Goal: Task Accomplishment & Management: Complete application form

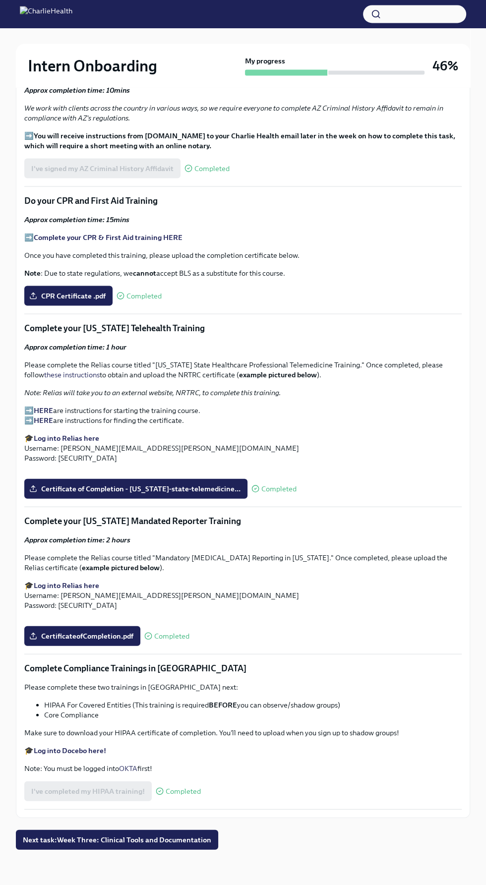
scroll to position [3413, 0]
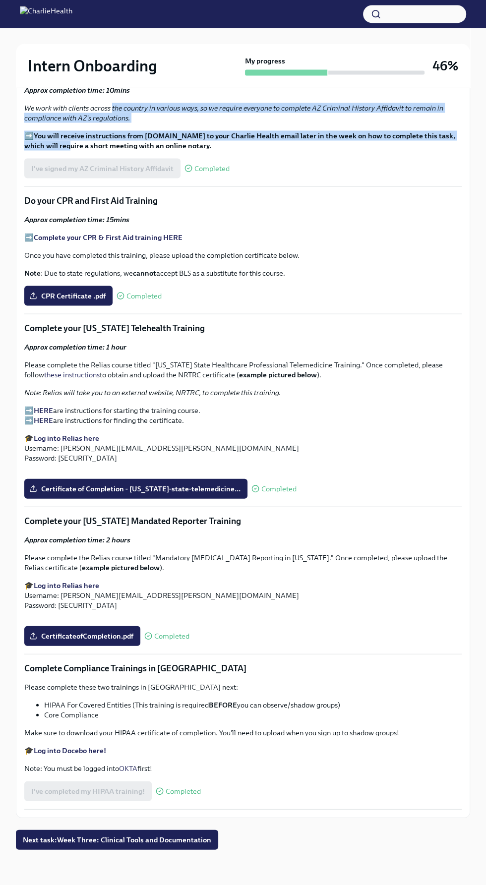
click at [390, 122] on em "We work with clients across the country in various ways, so we require everyone…" at bounding box center [233, 112] width 419 height 19
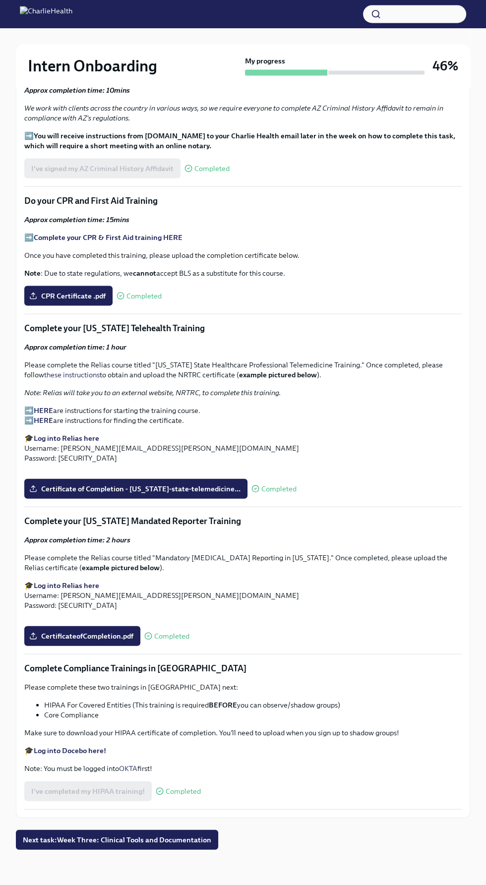
scroll to position [5827, 0]
click at [192, 845] on span "Next task : Week Three: Clinical Tools and Documentation" at bounding box center [117, 840] width 188 height 10
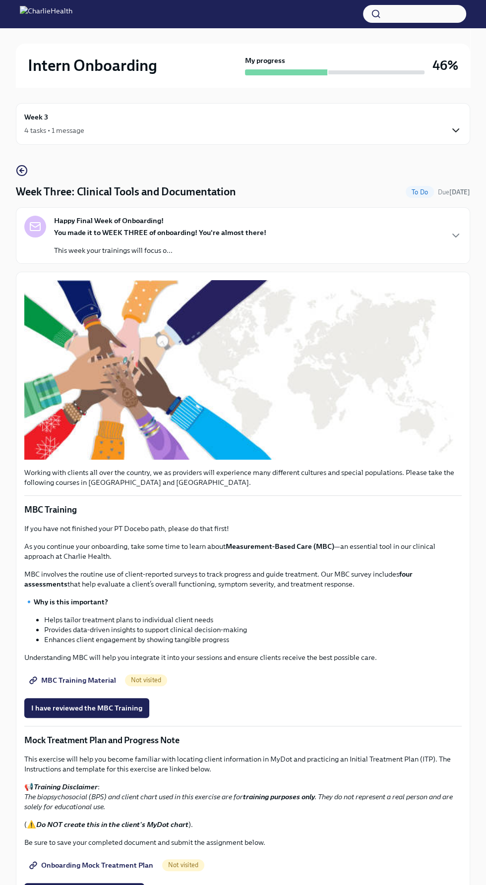
click at [452, 131] on icon "button" at bounding box center [456, 130] width 12 height 12
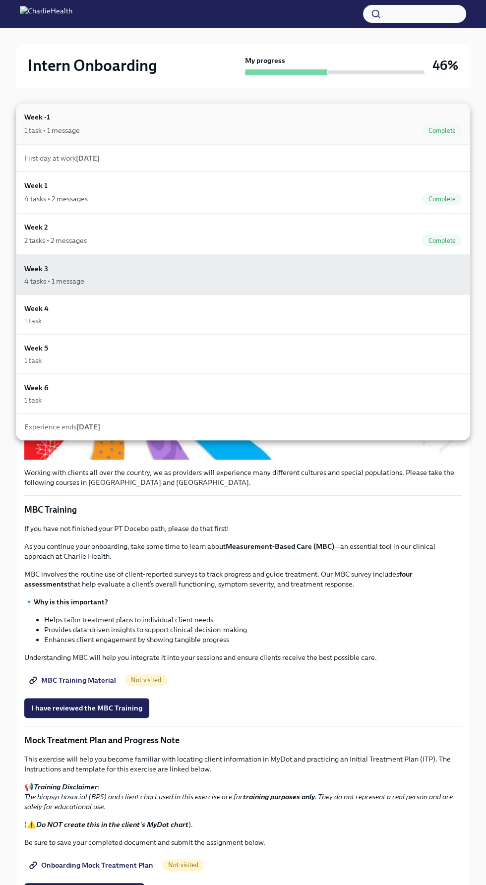
click at [452, 135] on div "Complete" at bounding box center [442, 130] width 40 height 12
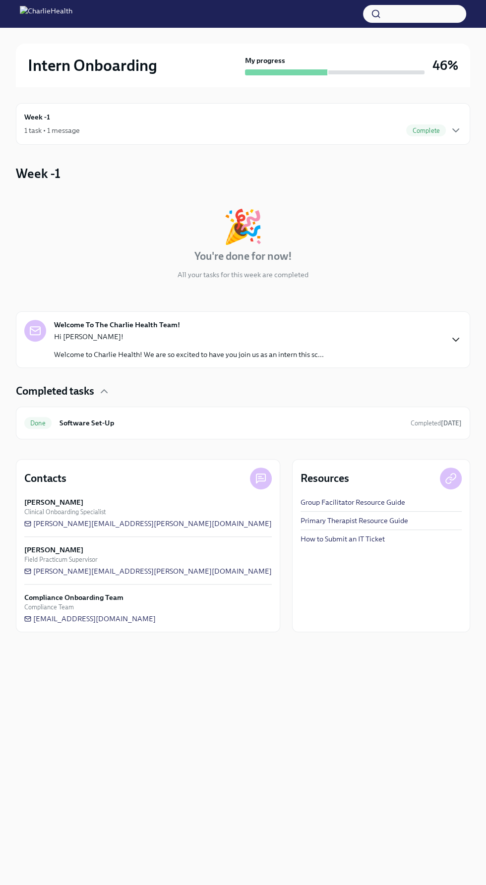
click at [455, 339] on icon "button" at bounding box center [456, 340] width 12 height 12
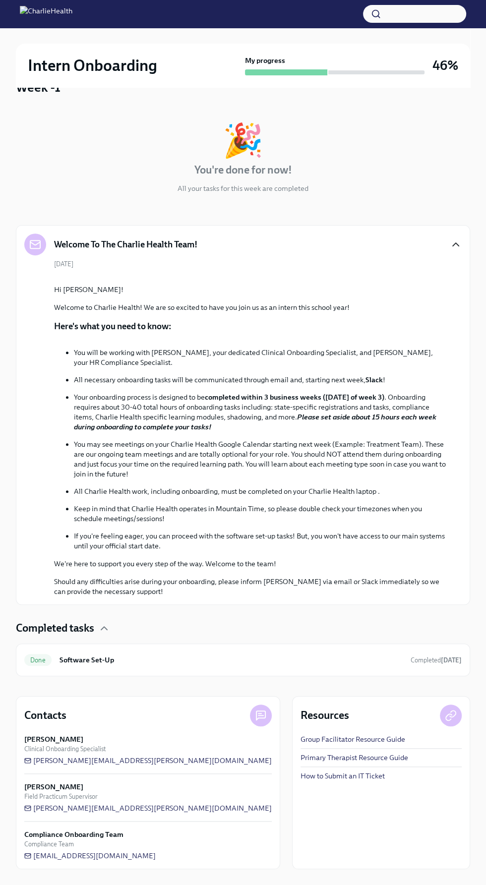
scroll to position [965, 0]
click at [421, 665] on span "Completed [DATE]" at bounding box center [436, 660] width 51 height 9
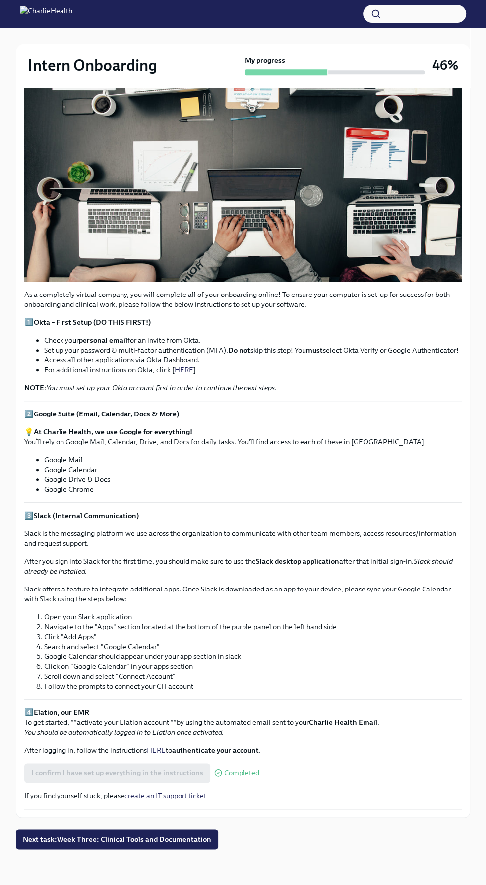
scroll to position [1787, 0]
click at [200, 845] on span "Next task : Week Three: Clinical Tools and Documentation" at bounding box center [117, 840] width 188 height 10
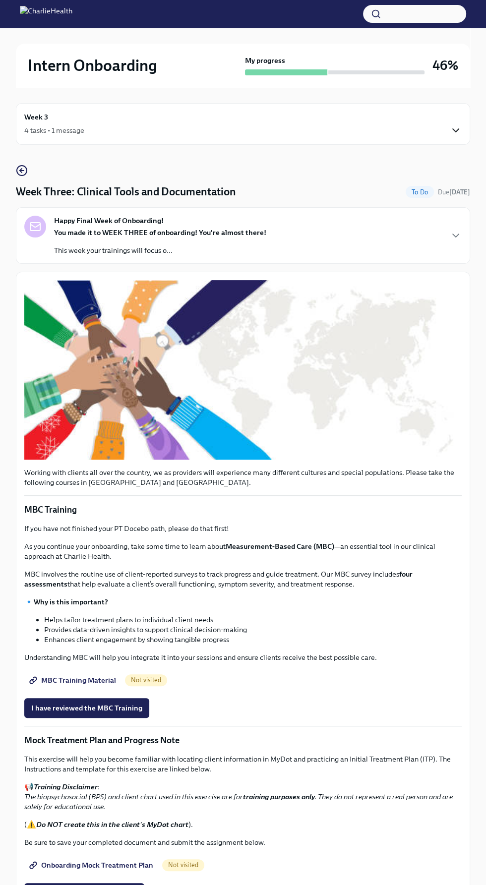
click at [457, 127] on icon "button" at bounding box center [456, 130] width 12 height 12
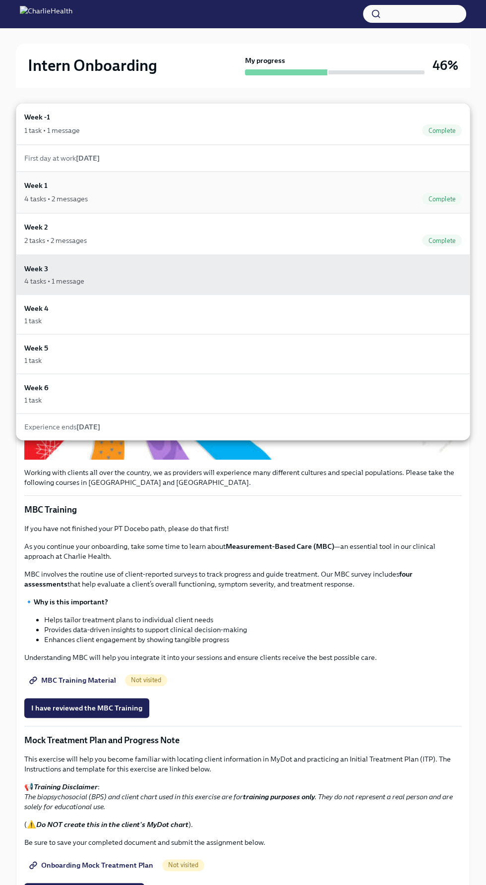
click at [126, 186] on div "Week 1 4 tasks • 2 messages Complete" at bounding box center [242, 192] width 437 height 25
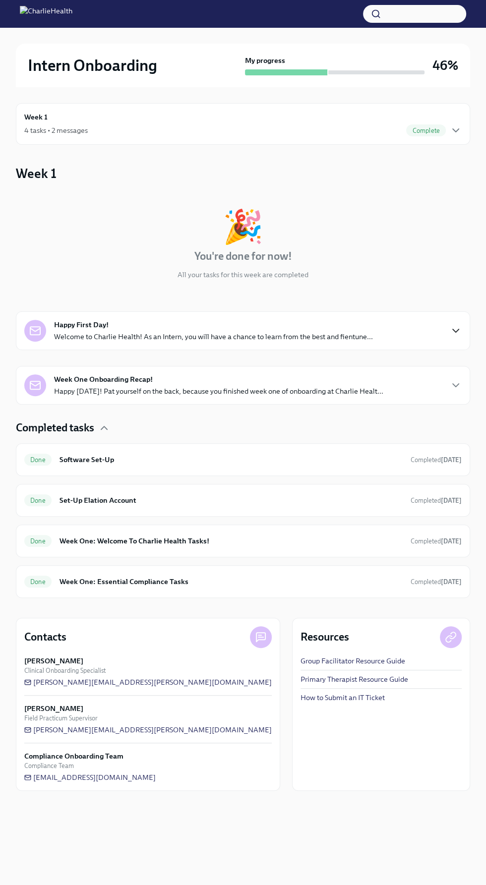
click at [454, 333] on icon "button" at bounding box center [456, 331] width 12 height 12
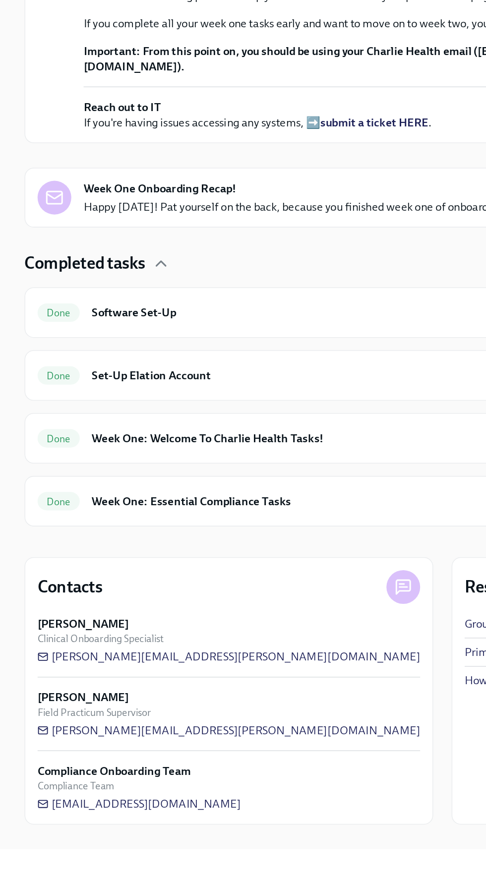
scroll to position [426, 0]
click at [201, 666] on h6 "Week One: Essential Compliance Tasks" at bounding box center [231, 660] width 343 height 11
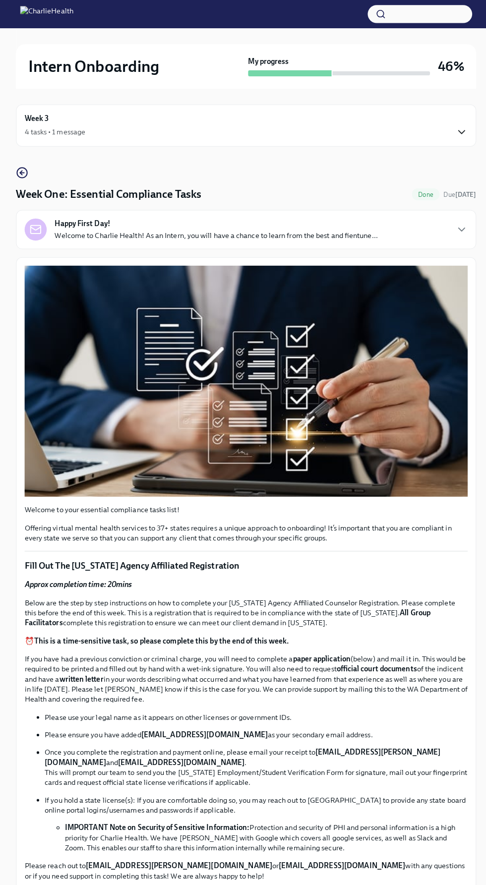
click at [455, 130] on icon "button" at bounding box center [456, 130] width 12 height 12
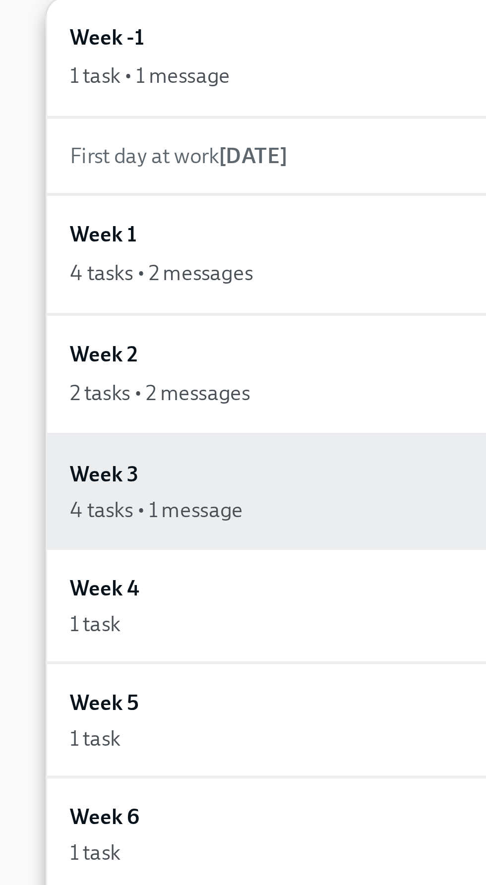
click at [40, 159] on span "First day at work [DATE]" at bounding box center [61, 158] width 75 height 9
click at [30, 194] on div "4 tasks • 2 messages" at bounding box center [55, 199] width 63 height 10
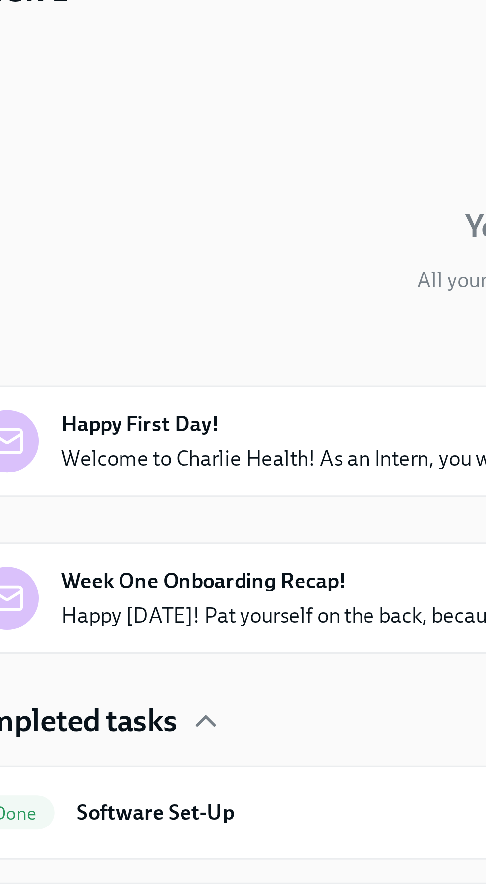
click at [85, 385] on div "Week One Onboarding Recap! Happy [DATE]! Pat yourself on the back, because you …" at bounding box center [218, 385] width 329 height 22
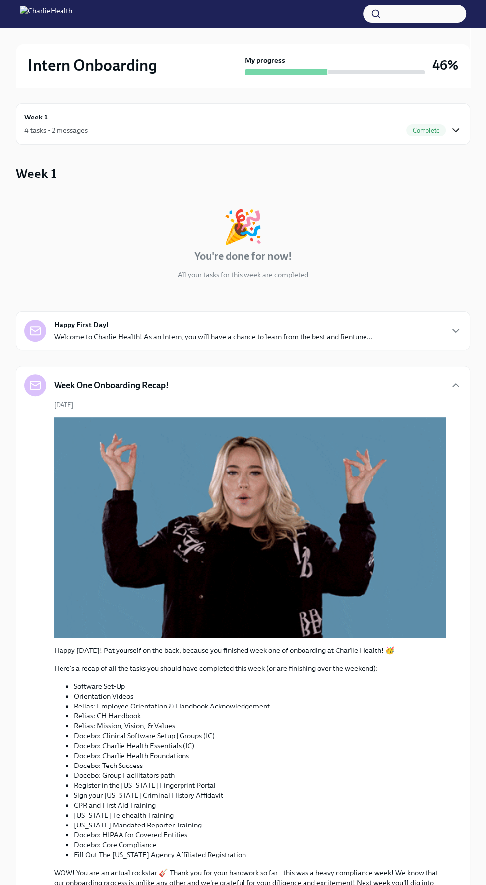
click at [455, 130] on icon "button" at bounding box center [456, 130] width 12 height 12
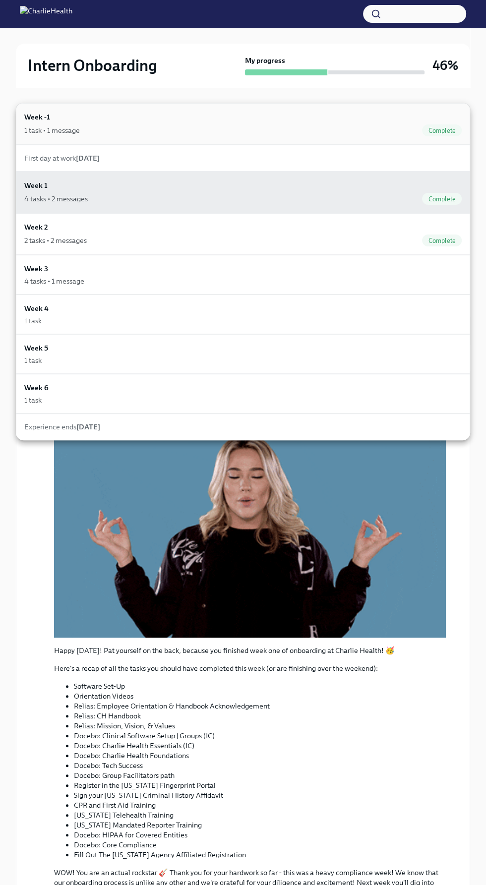
click at [446, 127] on span "Complete" at bounding box center [442, 130] width 40 height 7
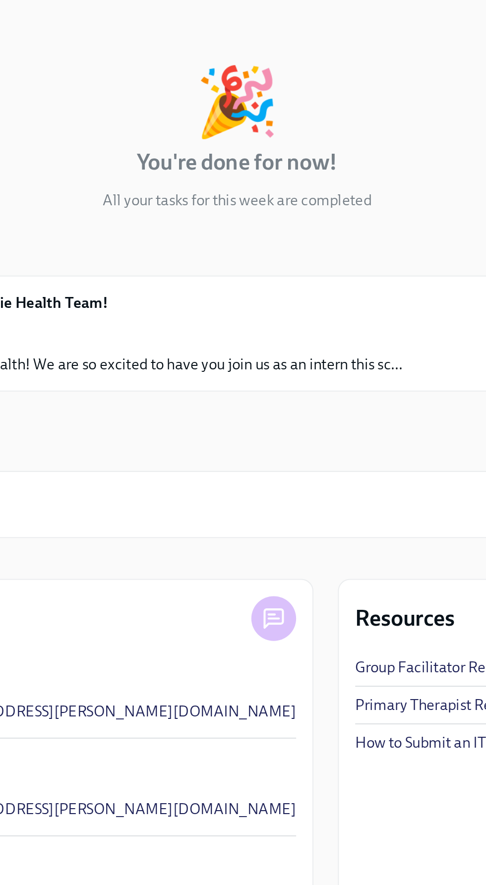
click at [329, 341] on div "Welcome To The Charlie Health Team! Hi [PERSON_NAME]! Welcome to Charlie Health…" at bounding box center [242, 340] width 437 height 40
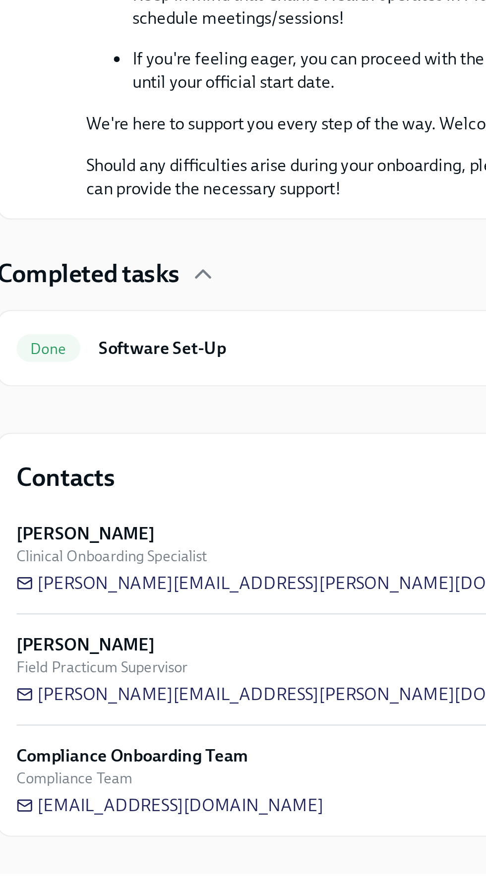
scroll to position [965, 0]
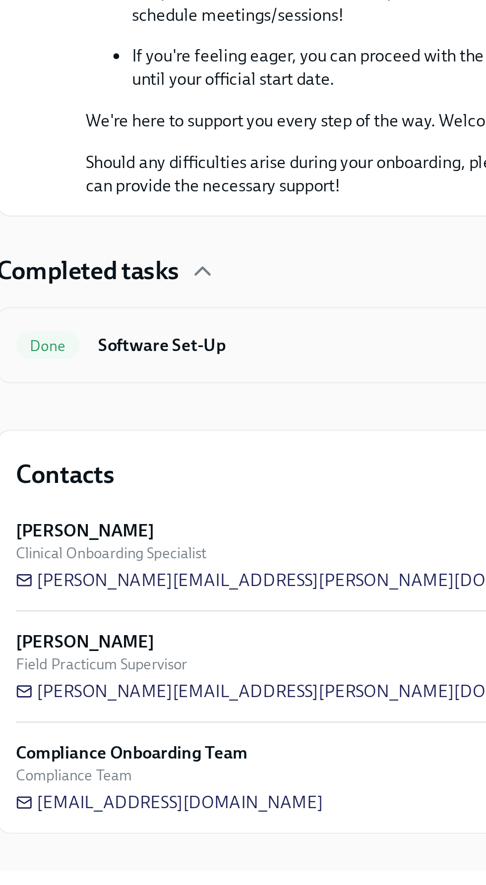
click at [158, 668] on div "Done Software Set-Up Completed [DATE]" at bounding box center [242, 660] width 437 height 16
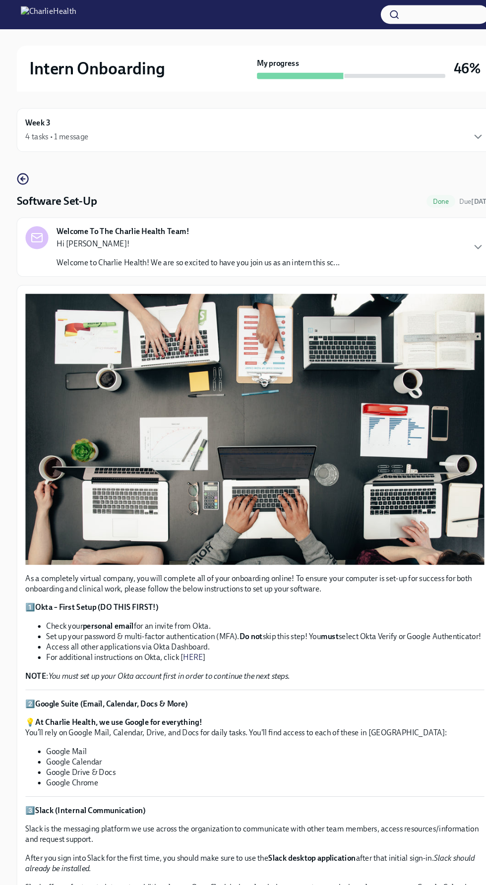
click at [425, 67] on div "My progress 46%" at bounding box center [351, 66] width 213 height 20
click at [405, 133] on div "4 tasks • 1 message" at bounding box center [242, 130] width 437 height 12
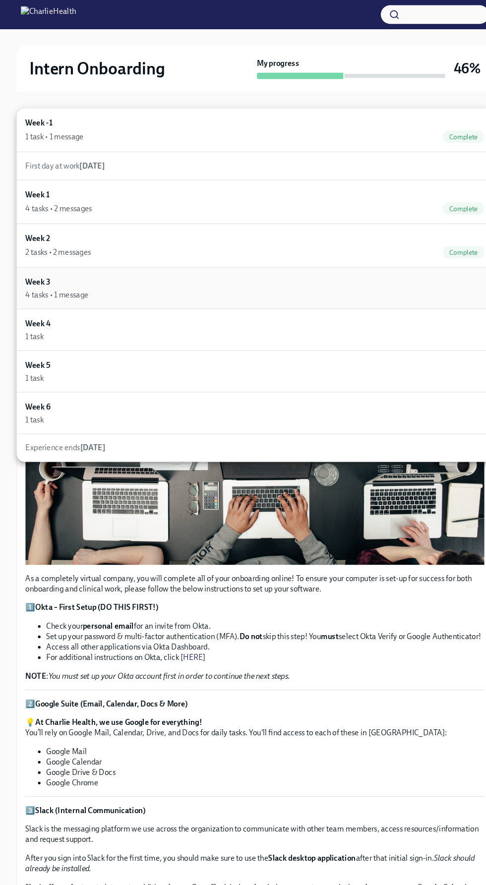
click at [43, 276] on div "4 tasks • 1 message" at bounding box center [54, 281] width 60 height 10
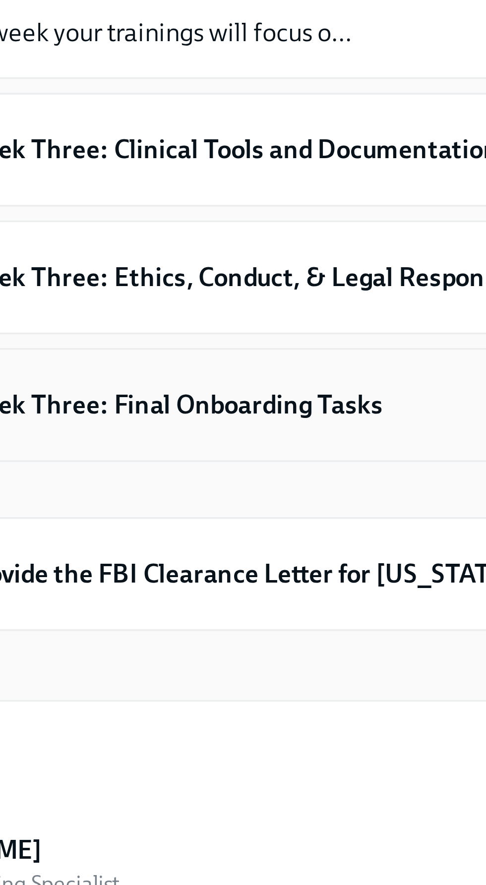
click at [182, 345] on h6 "Week Three: Final Onboarding Tasks" at bounding box center [241, 344] width 361 height 11
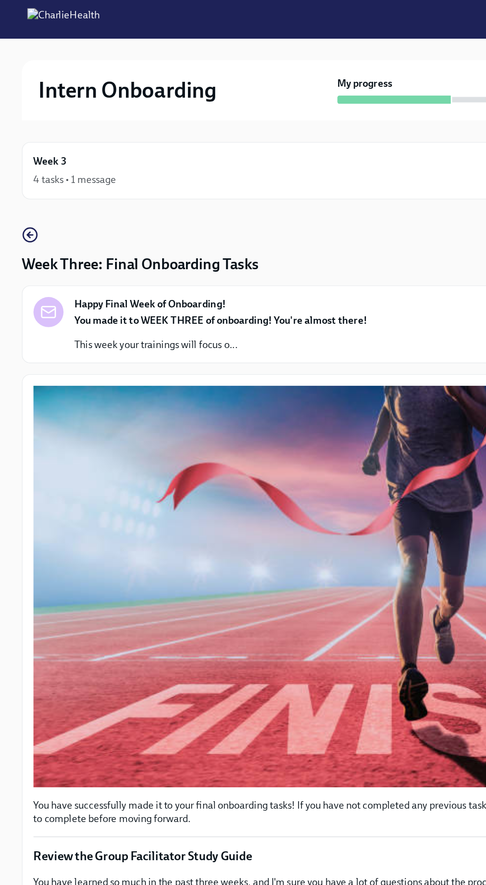
click at [216, 123] on div "Week 3 4 tasks • 1 message" at bounding box center [242, 124] width 437 height 25
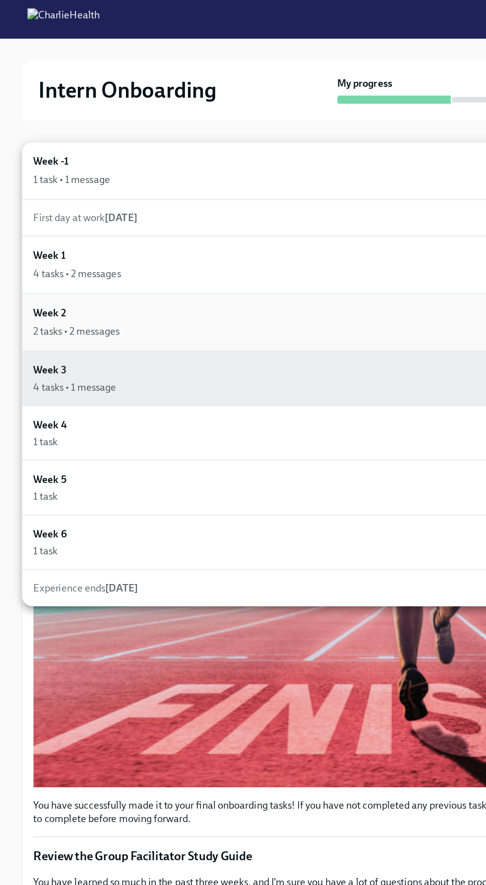
click at [89, 235] on div "2 tasks • 2 messages Complete" at bounding box center [242, 241] width 437 height 12
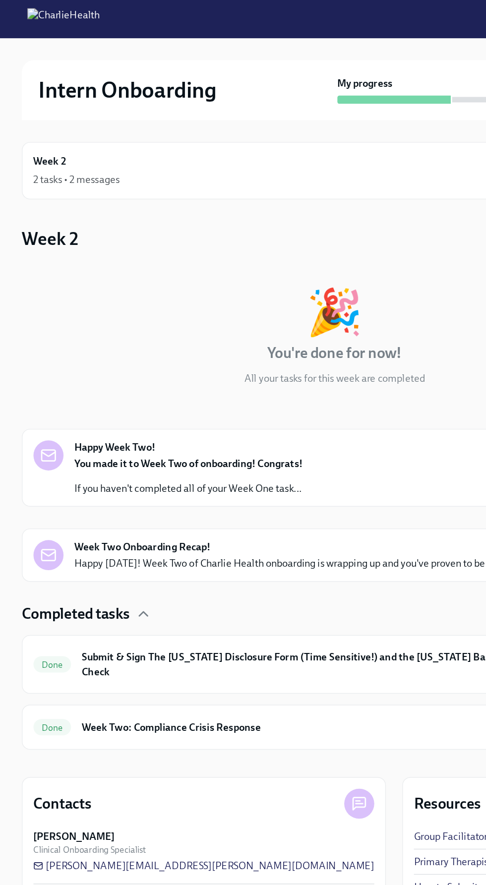
click at [65, 336] on strong "You made it to Week Two of onboarding! Congrats!" at bounding box center [137, 336] width 166 height 9
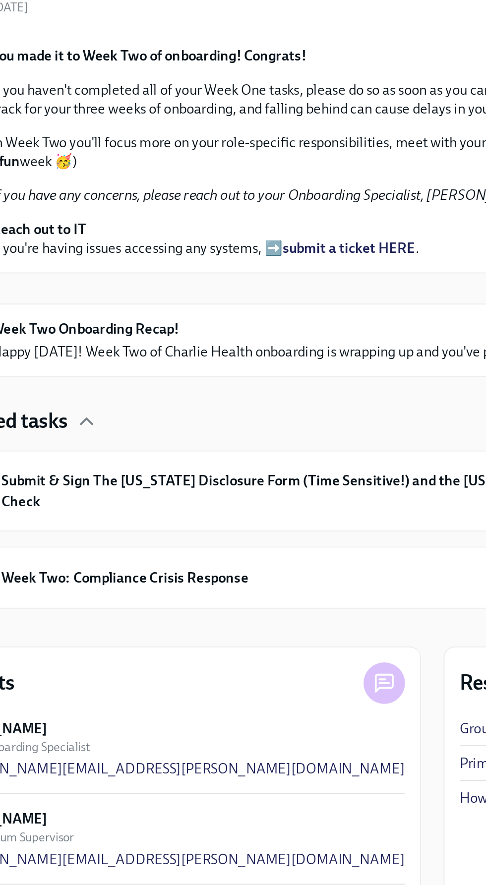
scroll to position [252, 0]
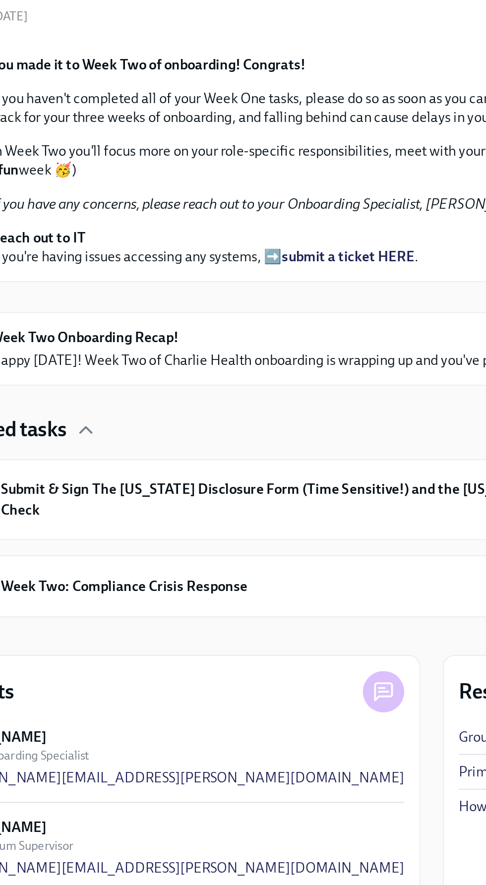
click at [240, 537] on div "Week Two Onboarding Recap! Happy [DATE]! Week Two of Charlie Health onboarding …" at bounding box center [224, 526] width 340 height 22
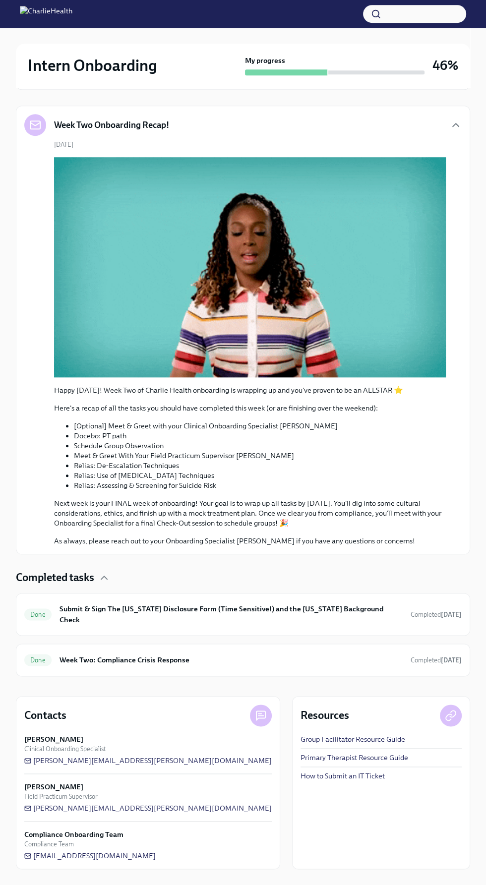
scroll to position [1122, 0]
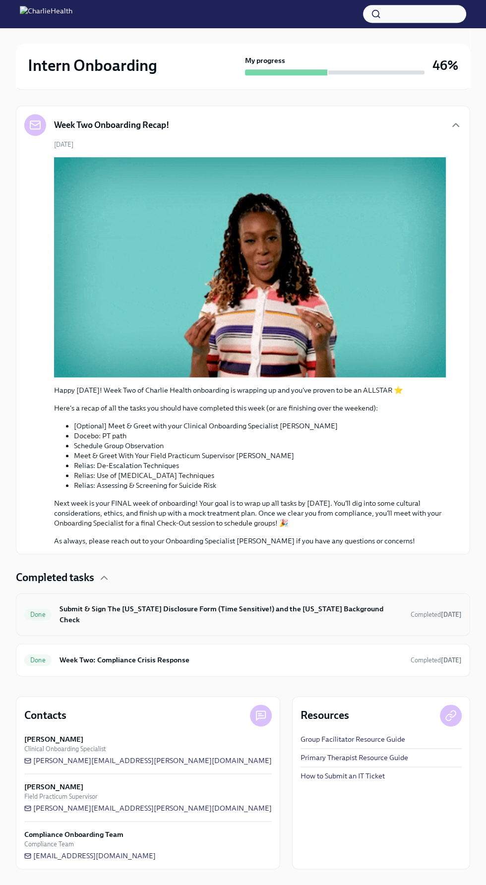
click at [457, 618] on strong "[DATE]" at bounding box center [451, 614] width 21 height 7
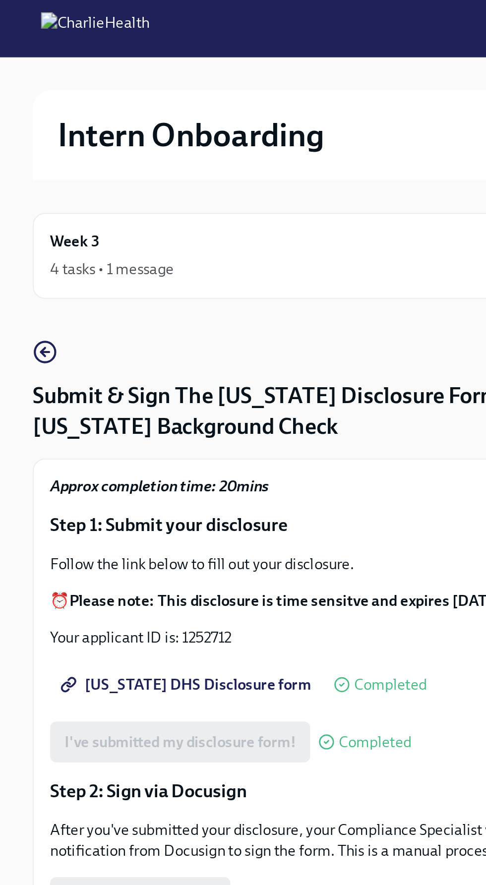
scroll to position [57, 0]
click at [97, 327] on span "[US_STATE] DHS Disclosure form" at bounding box center [91, 332] width 120 height 10
